Goal: Information Seeking & Learning: Learn about a topic

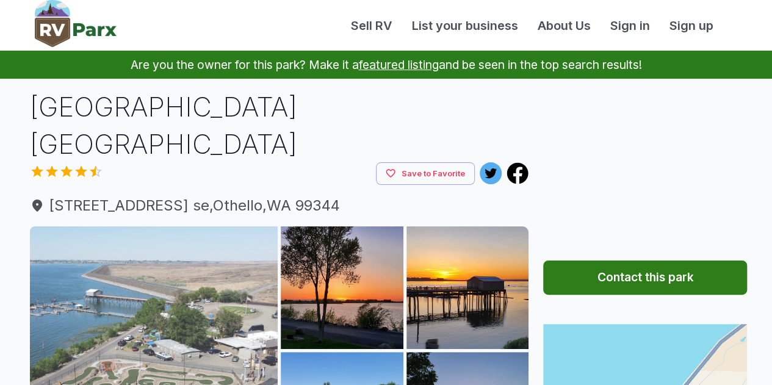
click at [212, 316] on img at bounding box center [154, 350] width 248 height 248
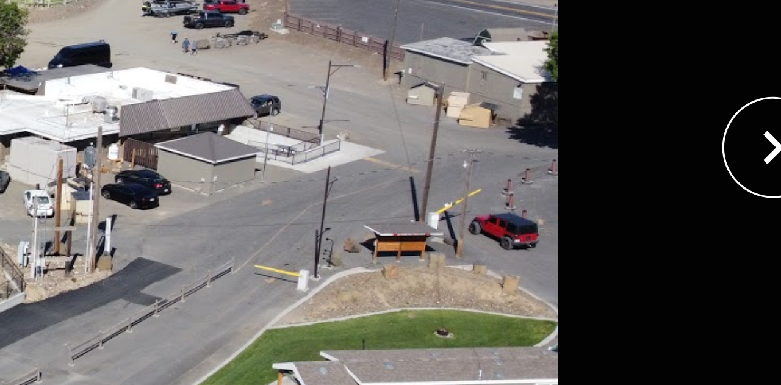
click at [701, 168] on img at bounding box center [390, 196] width 651 height 321
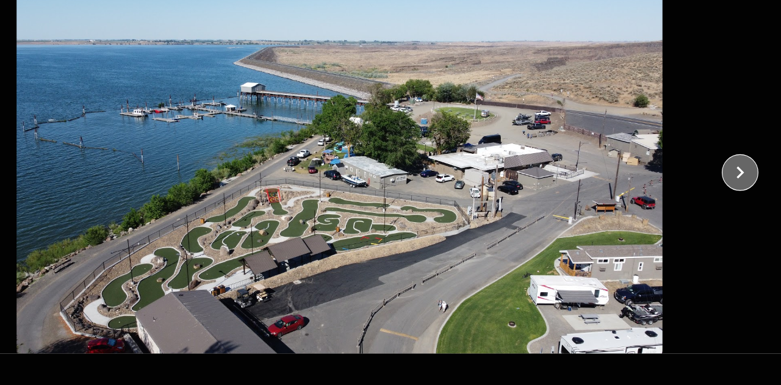
click at [750, 201] on icon "close" at bounding box center [744, 196] width 21 height 21
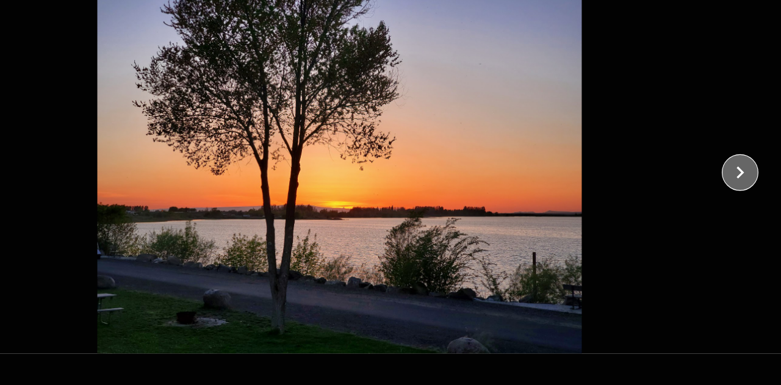
click at [743, 192] on icon "close" at bounding box center [745, 196] width 7 height 11
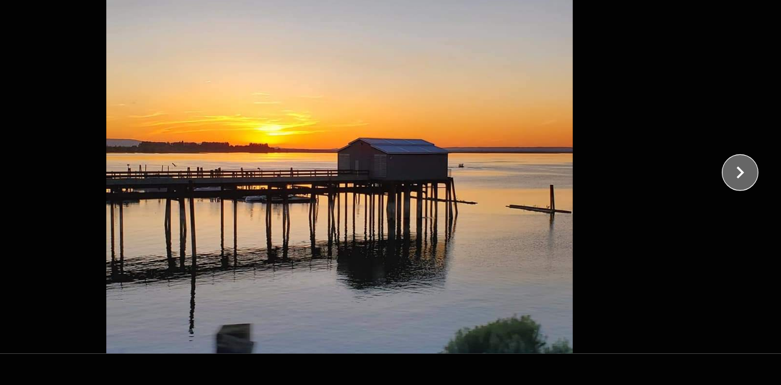
click at [749, 205] on icon "close" at bounding box center [744, 196] width 21 height 21
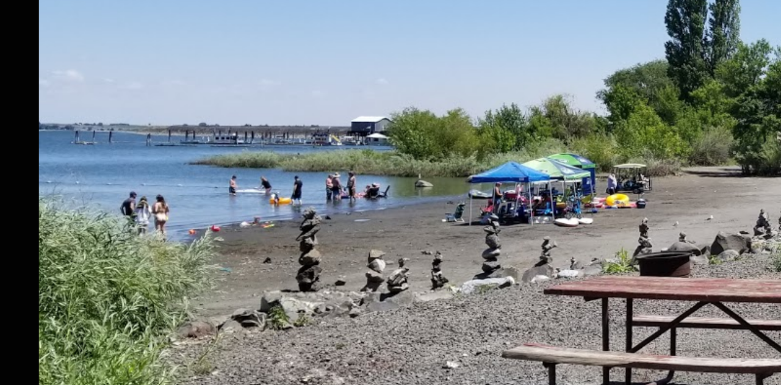
click at [365, 203] on img at bounding box center [390, 196] width 651 height 321
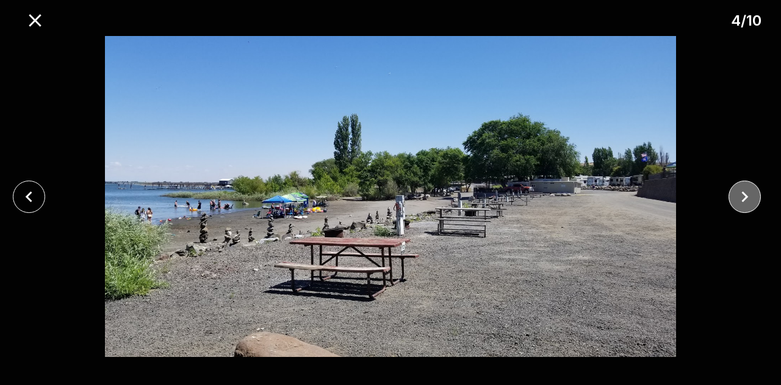
click at [756, 196] on button "close" at bounding box center [744, 197] width 32 height 32
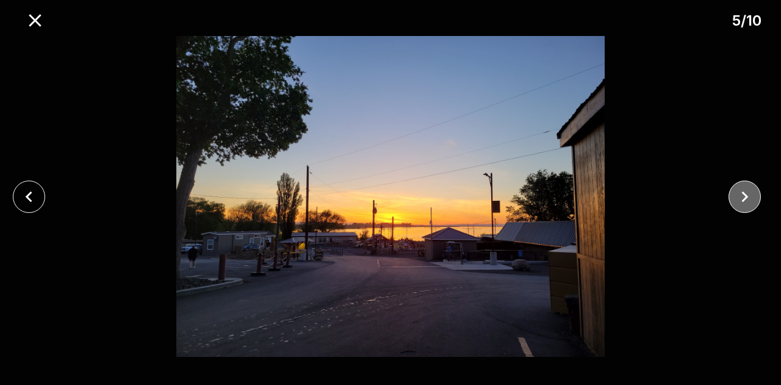
click at [747, 195] on icon "close" at bounding box center [744, 196] width 21 height 21
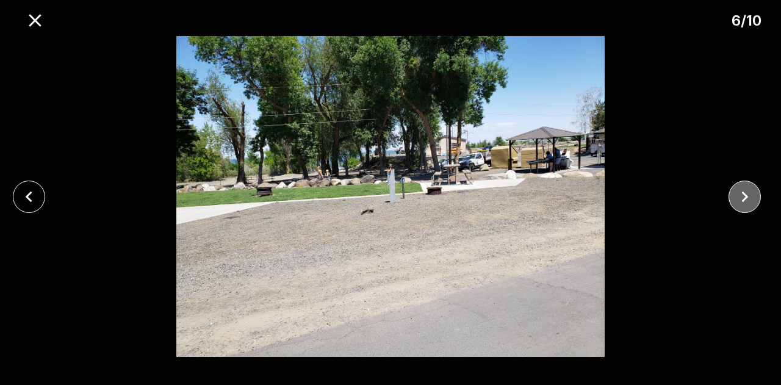
click at [750, 204] on icon "close" at bounding box center [744, 196] width 21 height 21
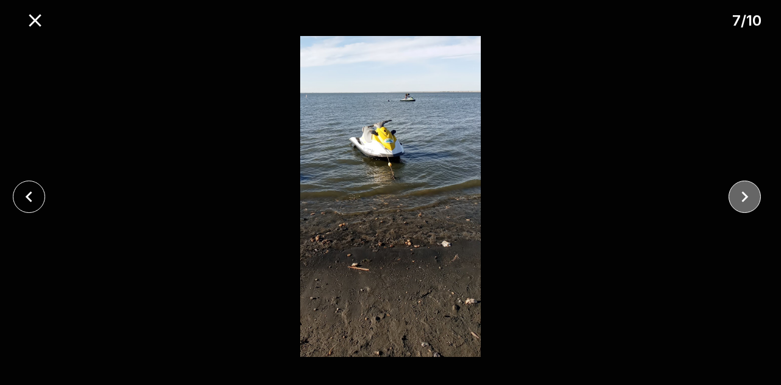
click at [760, 196] on button "close" at bounding box center [744, 197] width 32 height 32
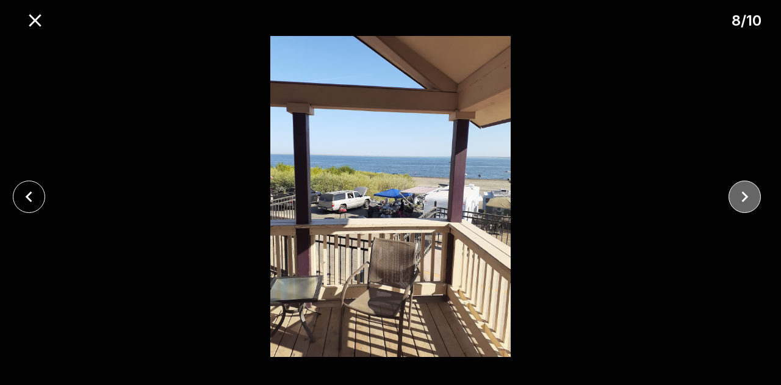
click at [751, 196] on icon "close" at bounding box center [744, 196] width 21 height 21
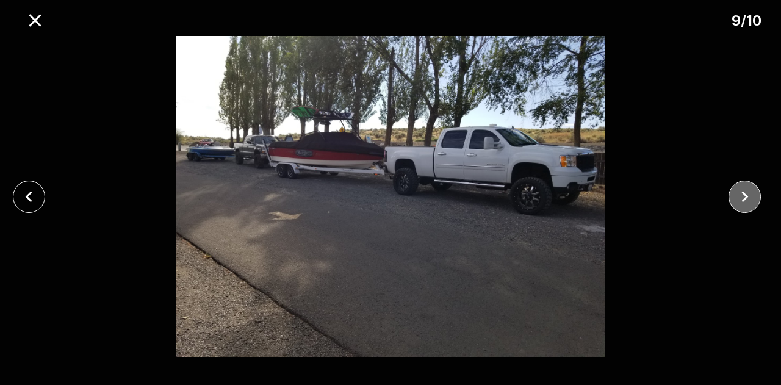
click at [749, 206] on icon "close" at bounding box center [744, 196] width 21 height 21
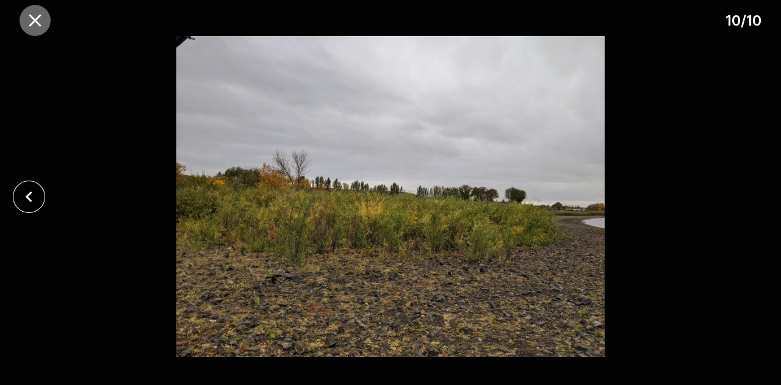
click at [35, 25] on icon "close" at bounding box center [34, 20] width 21 height 21
